Goal: Navigation & Orientation: Go to known website

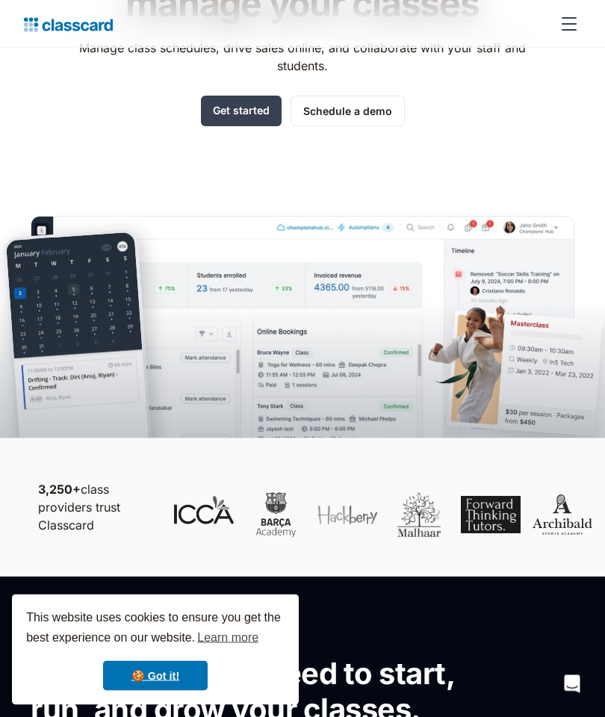
scroll to position [181, 0]
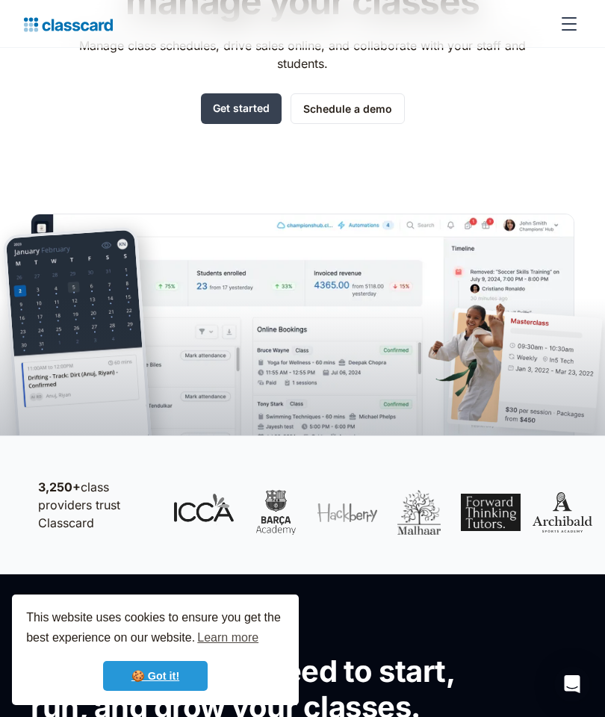
click at [178, 691] on link "🍪 Got it!" at bounding box center [155, 676] width 105 height 30
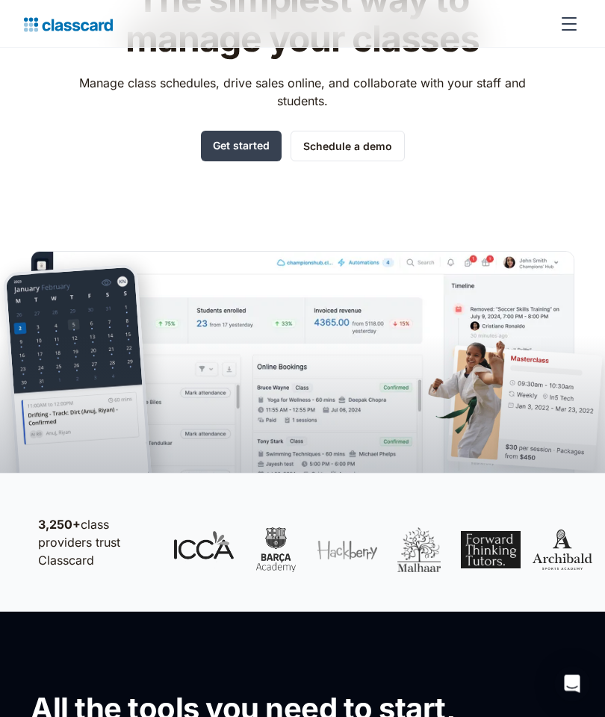
scroll to position [0, 0]
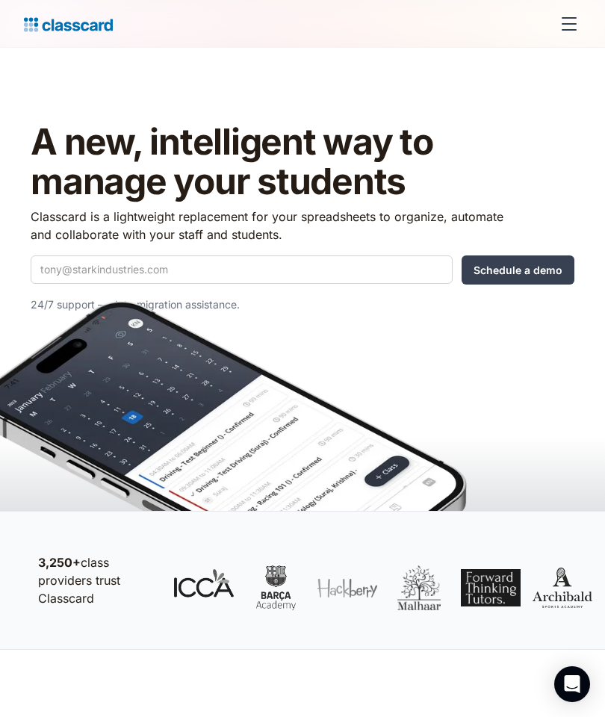
click at [570, 26] on div "menu" at bounding box center [569, 24] width 36 height 36
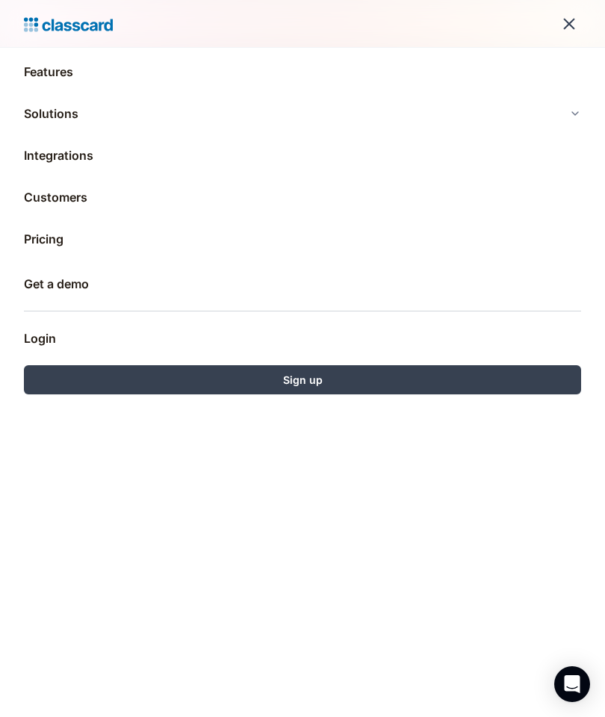
click at [33, 343] on link "Login" at bounding box center [302, 338] width 557 height 36
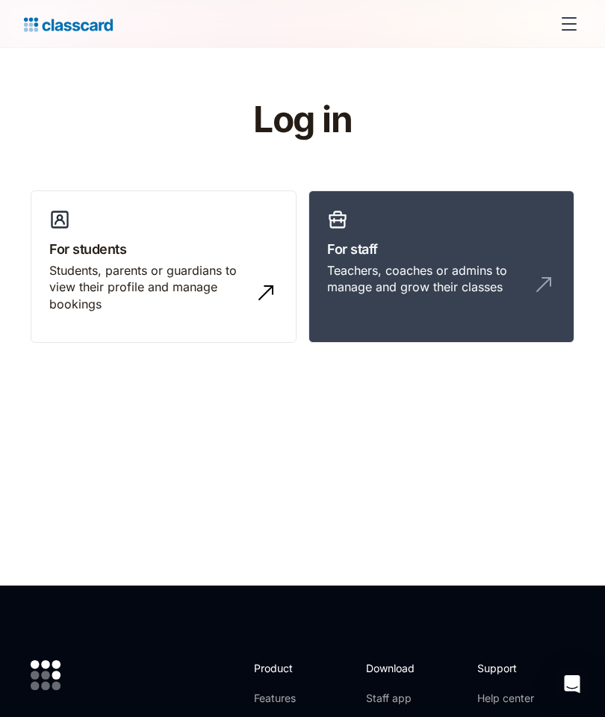
click at [120, 299] on div "Students, parents or guardians to view their profile and manage bookings" at bounding box center [148, 287] width 199 height 50
